Goal: Information Seeking & Learning: Learn about a topic

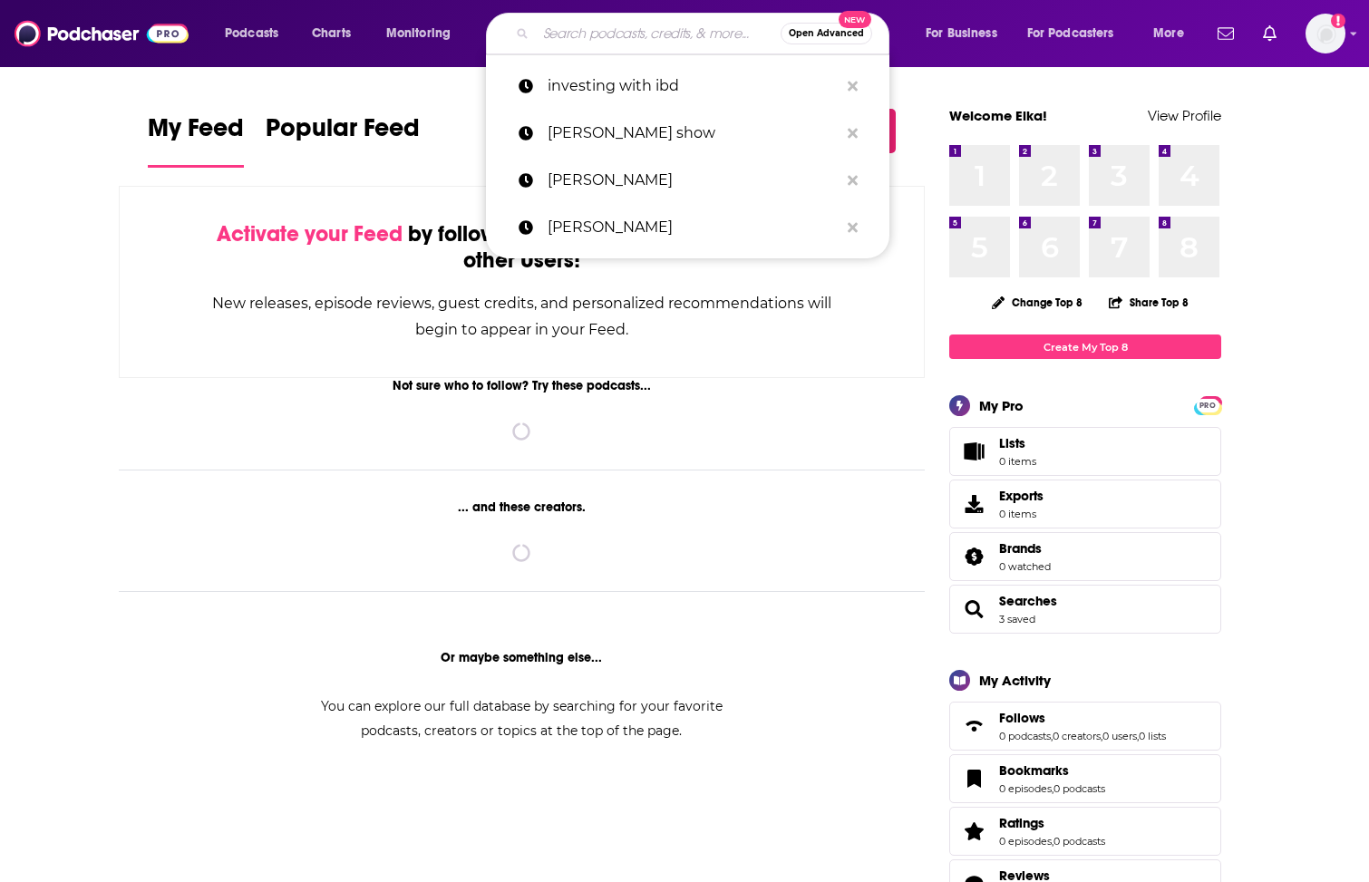
click at [614, 39] on input "Search podcasts, credits, & more..." at bounding box center [658, 33] width 245 height 29
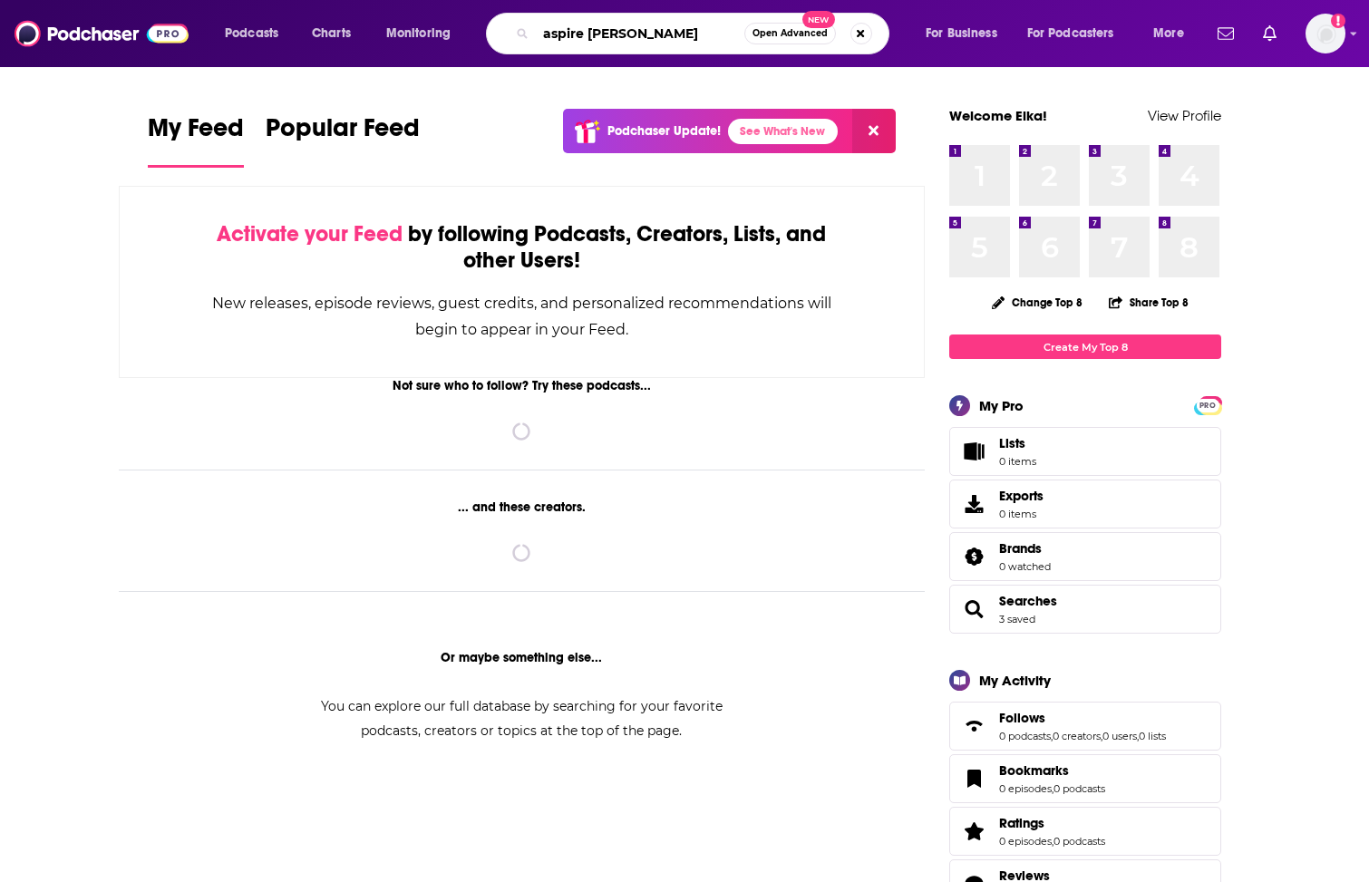
type input "aspire [PERSON_NAME]"
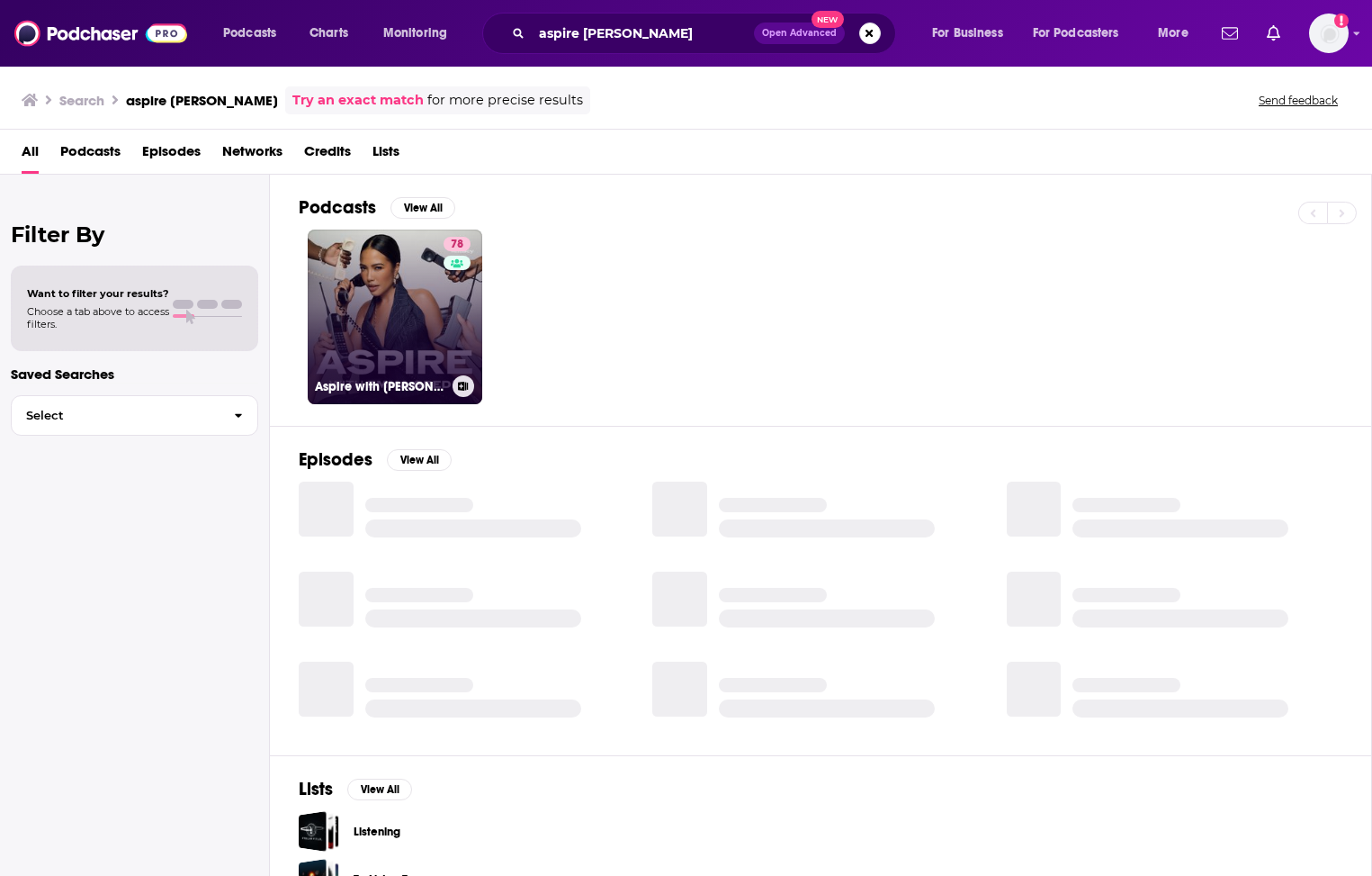
click at [420, 336] on link "78 Aspire with [PERSON_NAME]" at bounding box center [395, 317] width 175 height 175
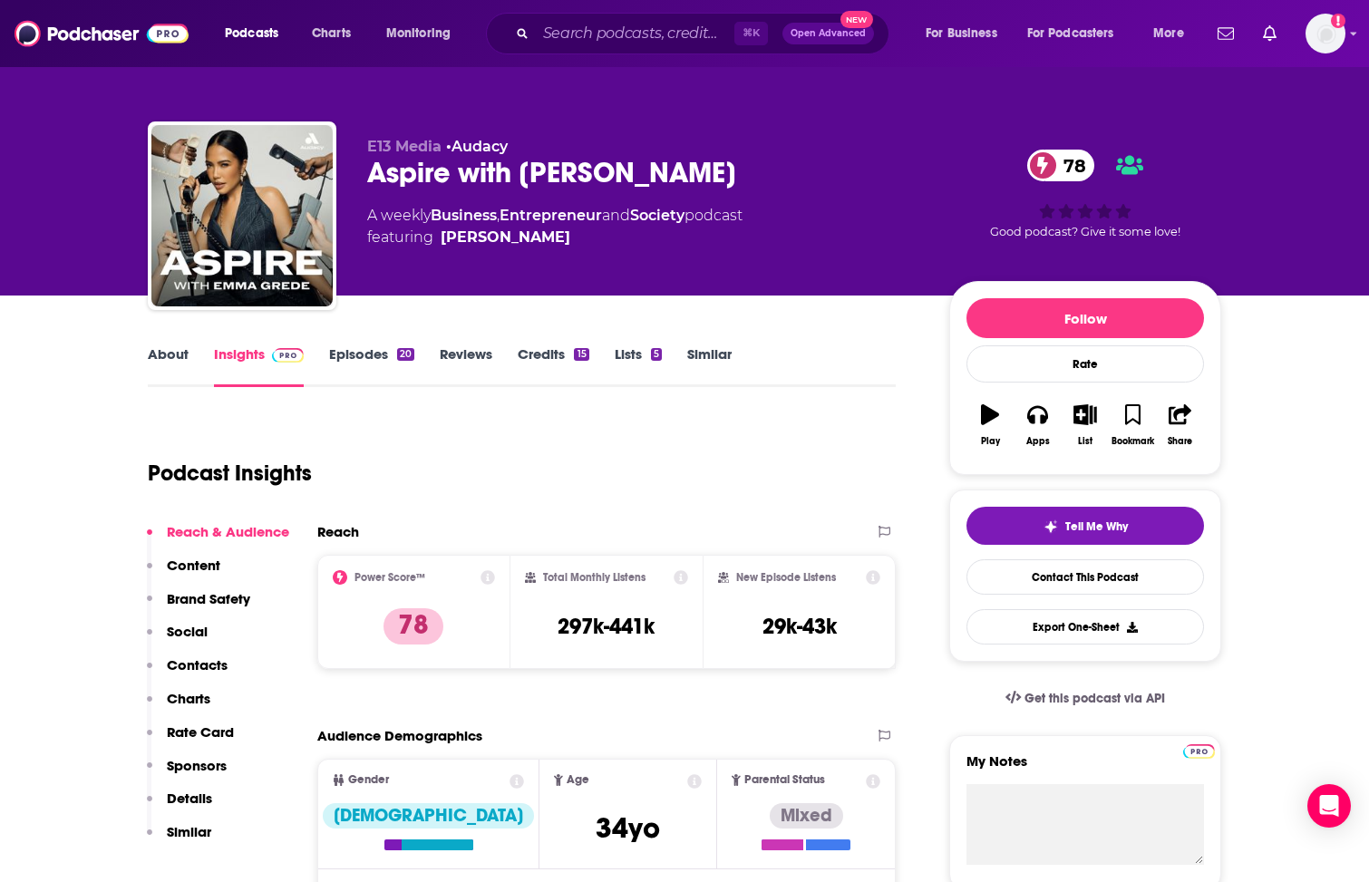
click at [377, 354] on link "Episodes 20" at bounding box center [371, 366] width 85 height 42
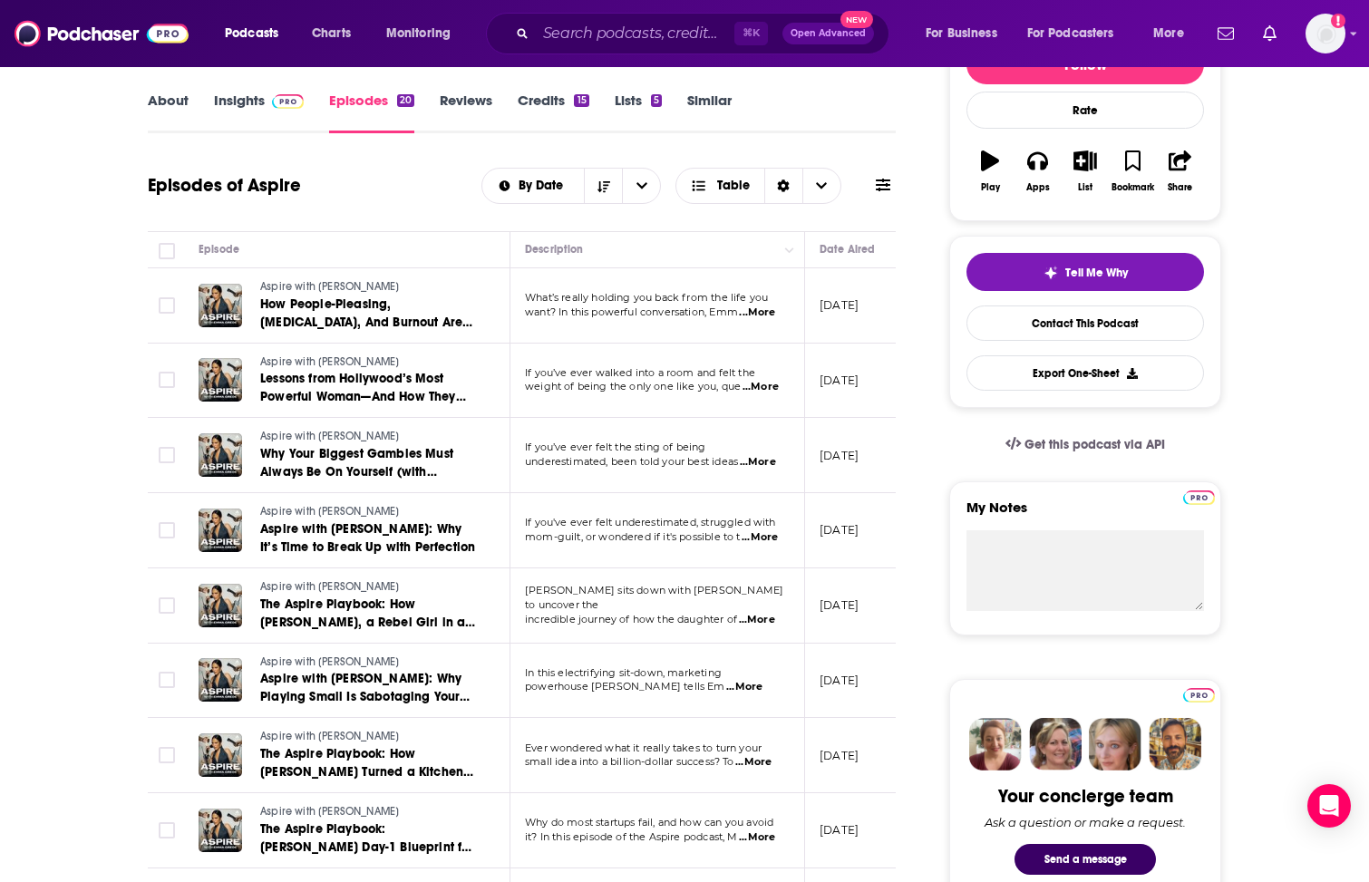
scroll to position [264, 0]
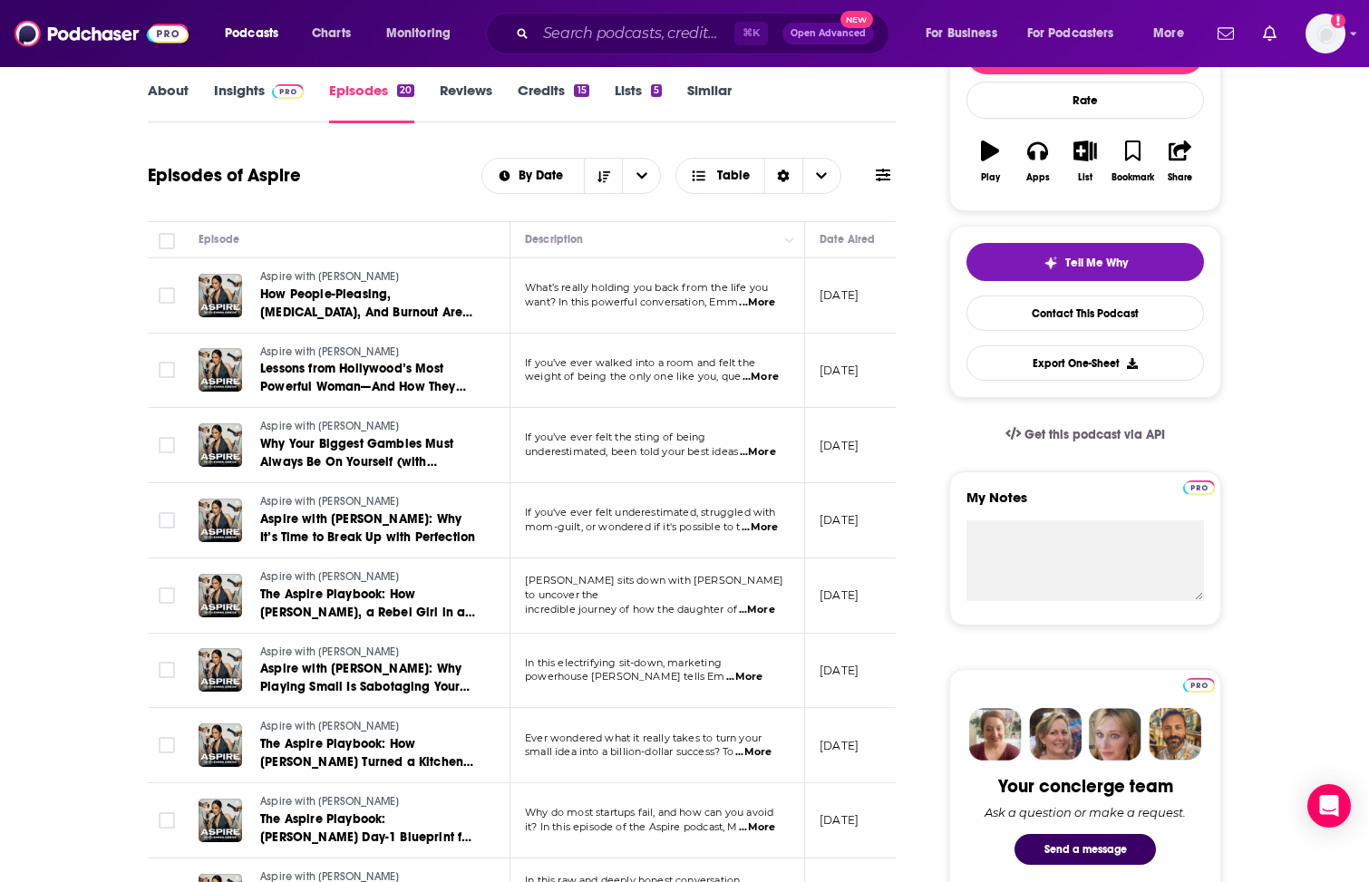
click at [753, 671] on span "...More" at bounding box center [744, 677] width 36 height 15
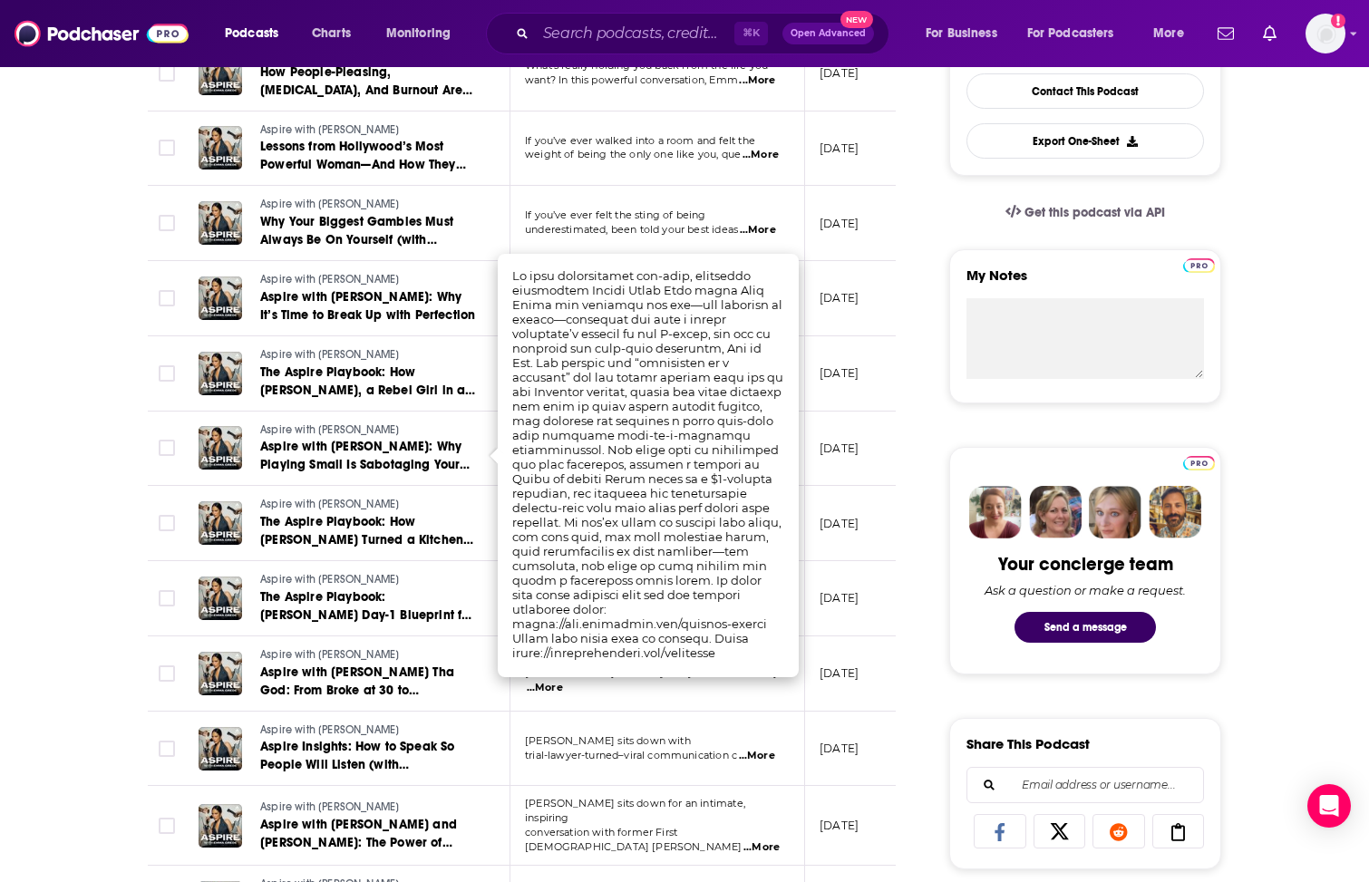
scroll to position [482, 0]
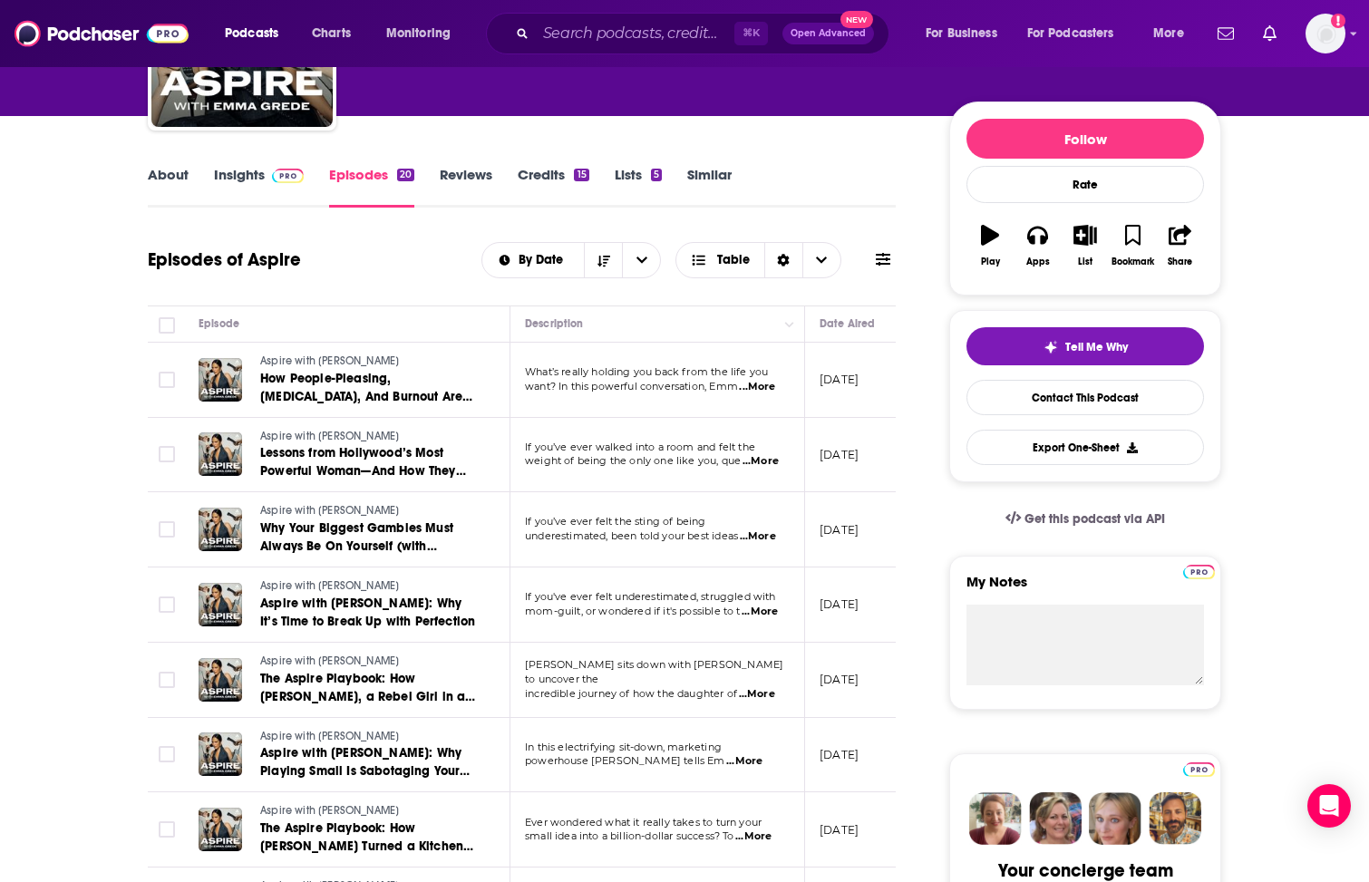
scroll to position [177, 0]
